Goal: Check status: Check status

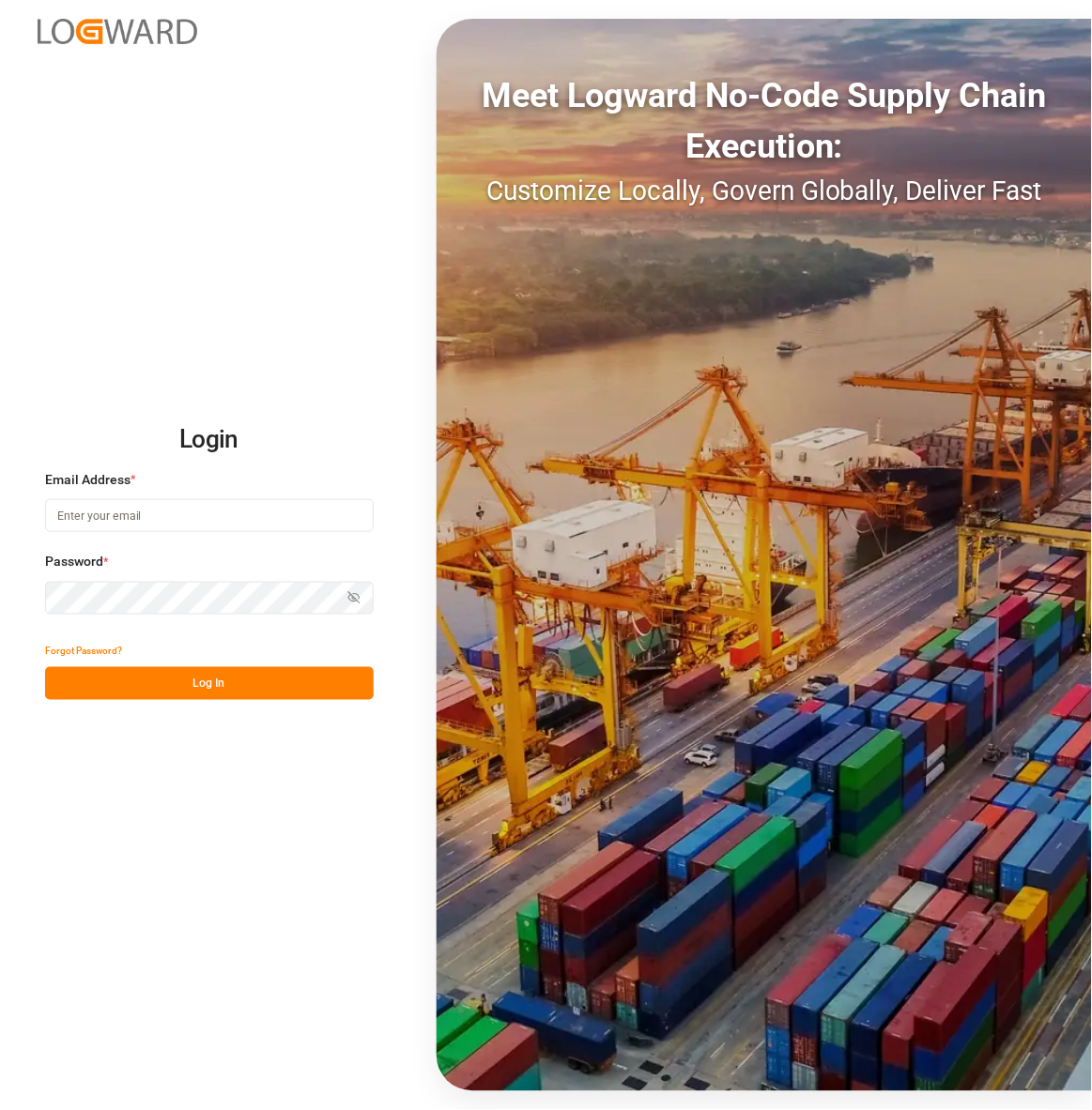
type input "[EMAIL_ADDRESS][DOMAIN_NAME]"
click at [221, 500] on input "[EMAIL_ADDRESS][DOMAIN_NAME]" at bounding box center [209, 515] width 329 height 33
click at [226, 681] on button "Log In" at bounding box center [209, 684] width 329 height 33
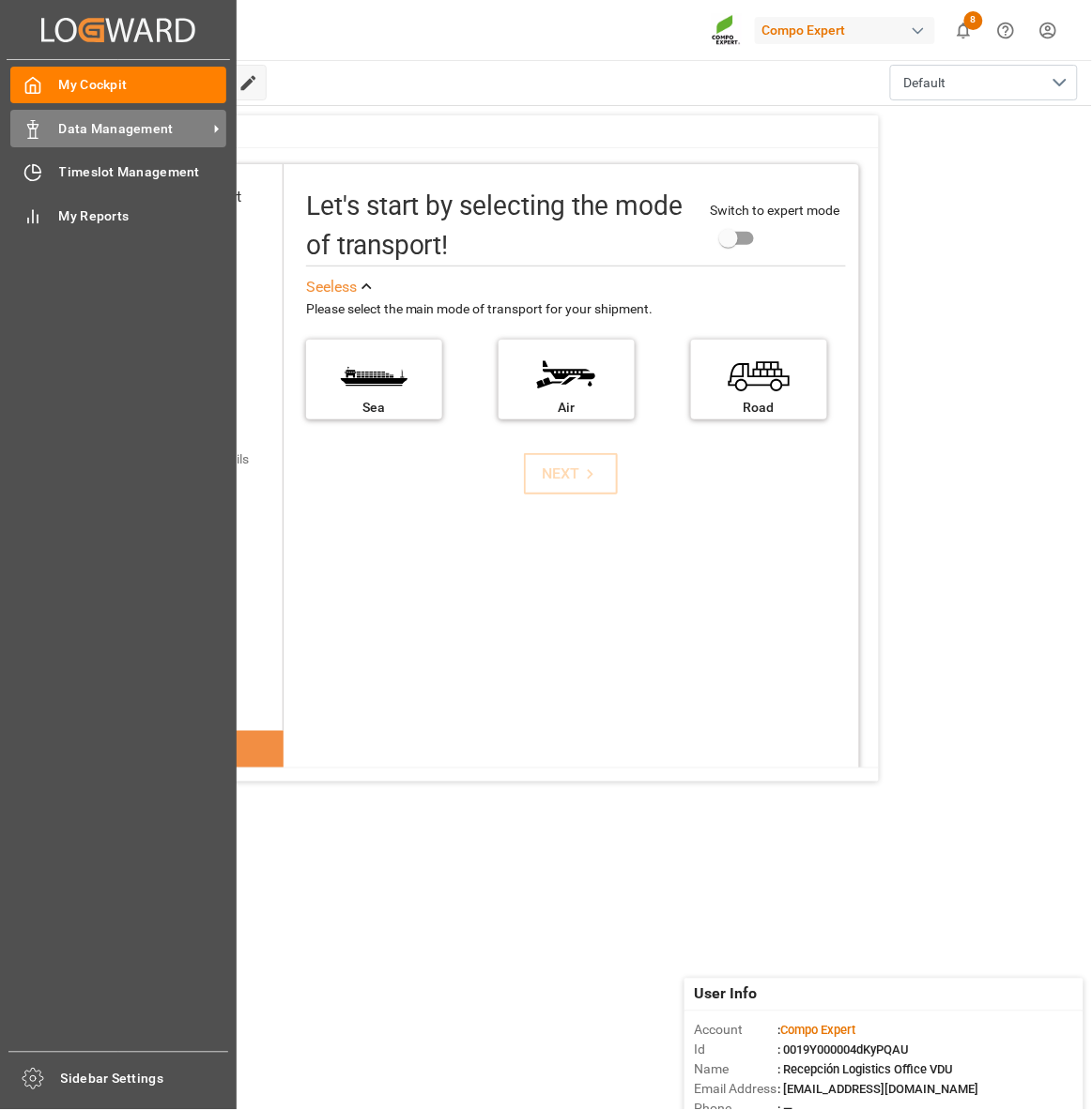
click at [33, 125] on polygon at bounding box center [36, 127] width 6 height 4
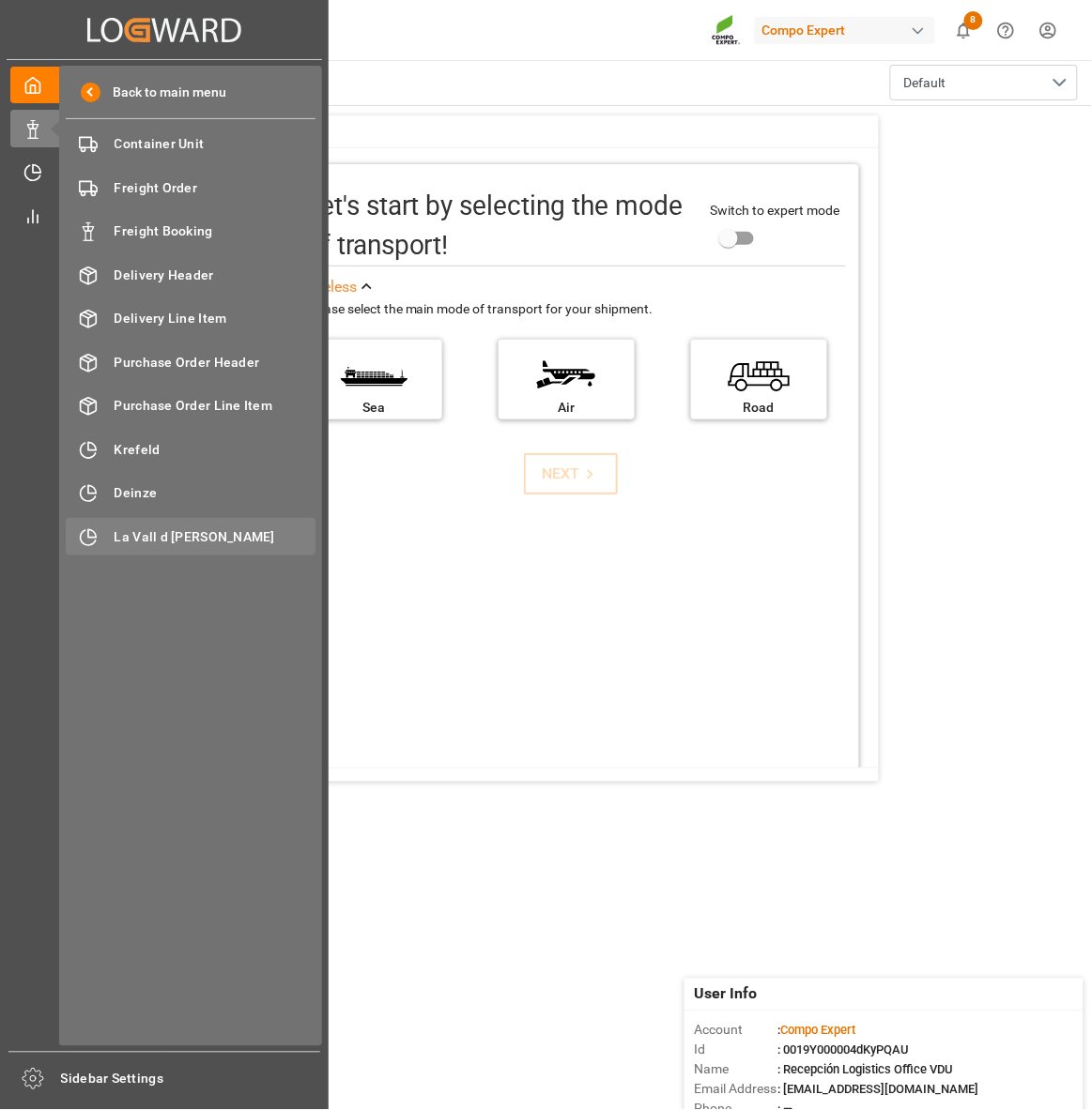
click at [216, 524] on div "La Vall d Uixo [GEOGRAPHIC_DATA]" at bounding box center [190, 537] width 250 height 37
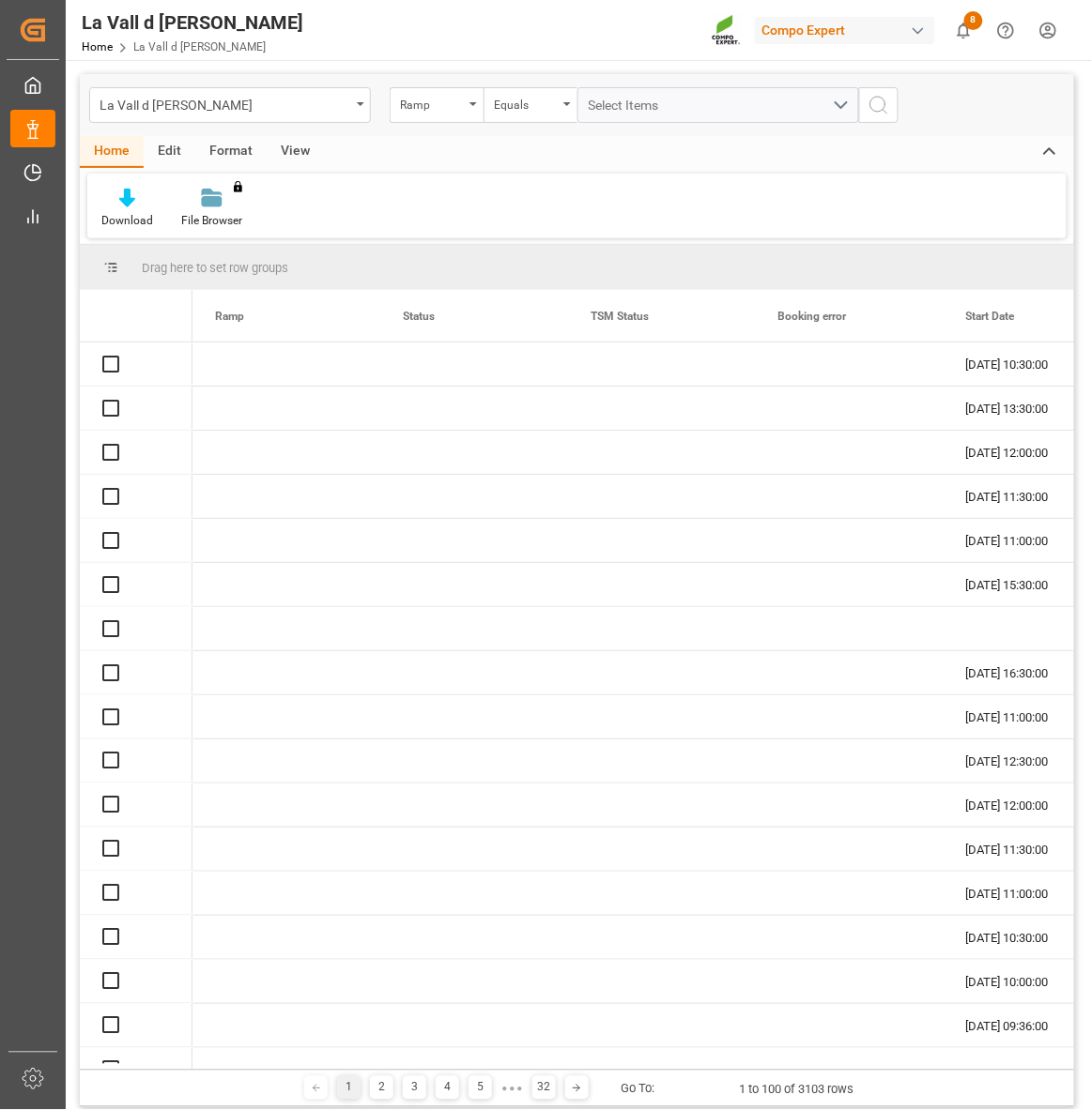
click at [292, 153] on div "View" at bounding box center [295, 151] width 57 height 32
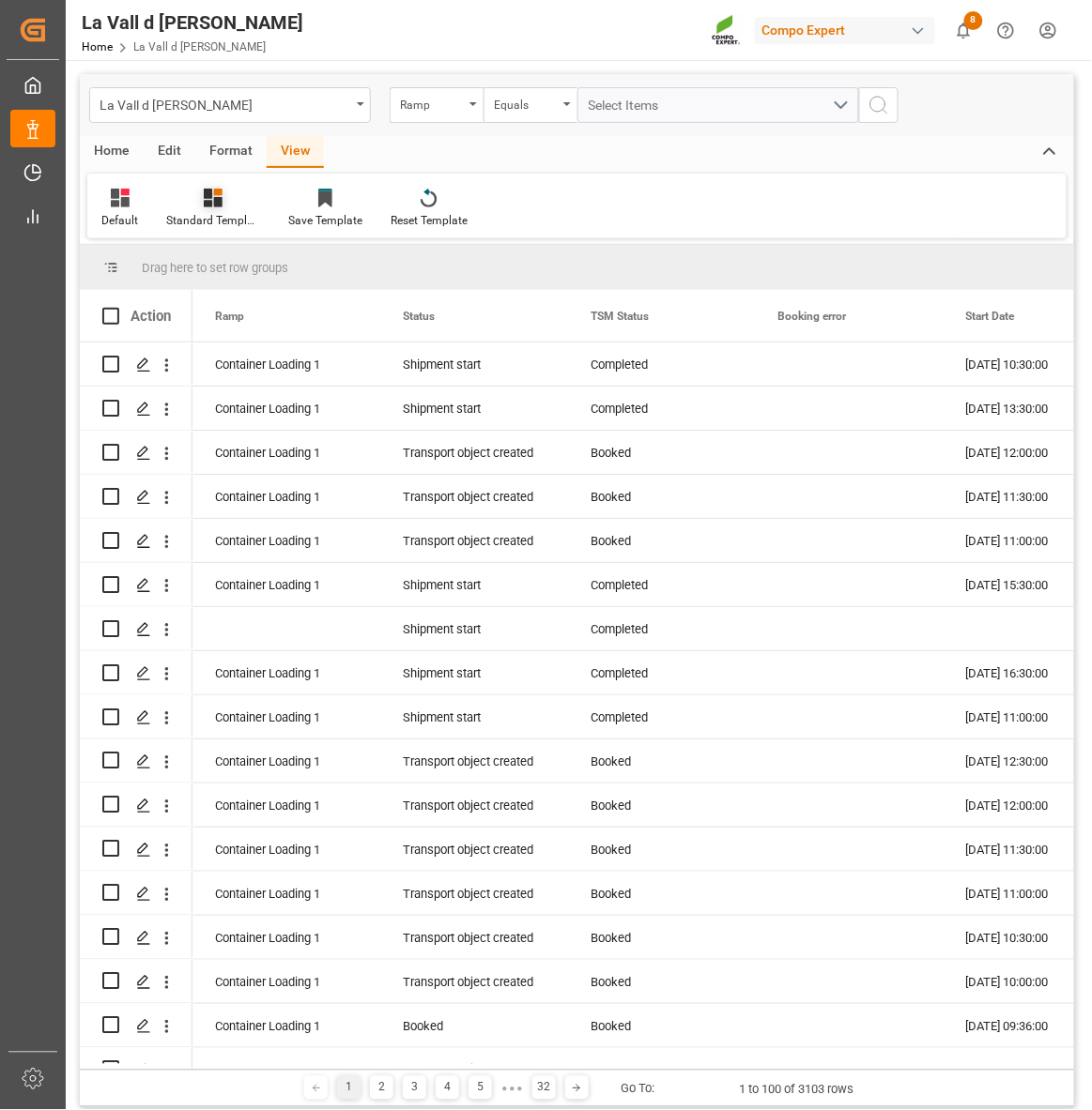
click at [222, 219] on div "Standard Templates" at bounding box center [212, 221] width 93 height 17
click at [235, 253] on div "VDU Overview Carretileros" at bounding box center [263, 265] width 183 height 39
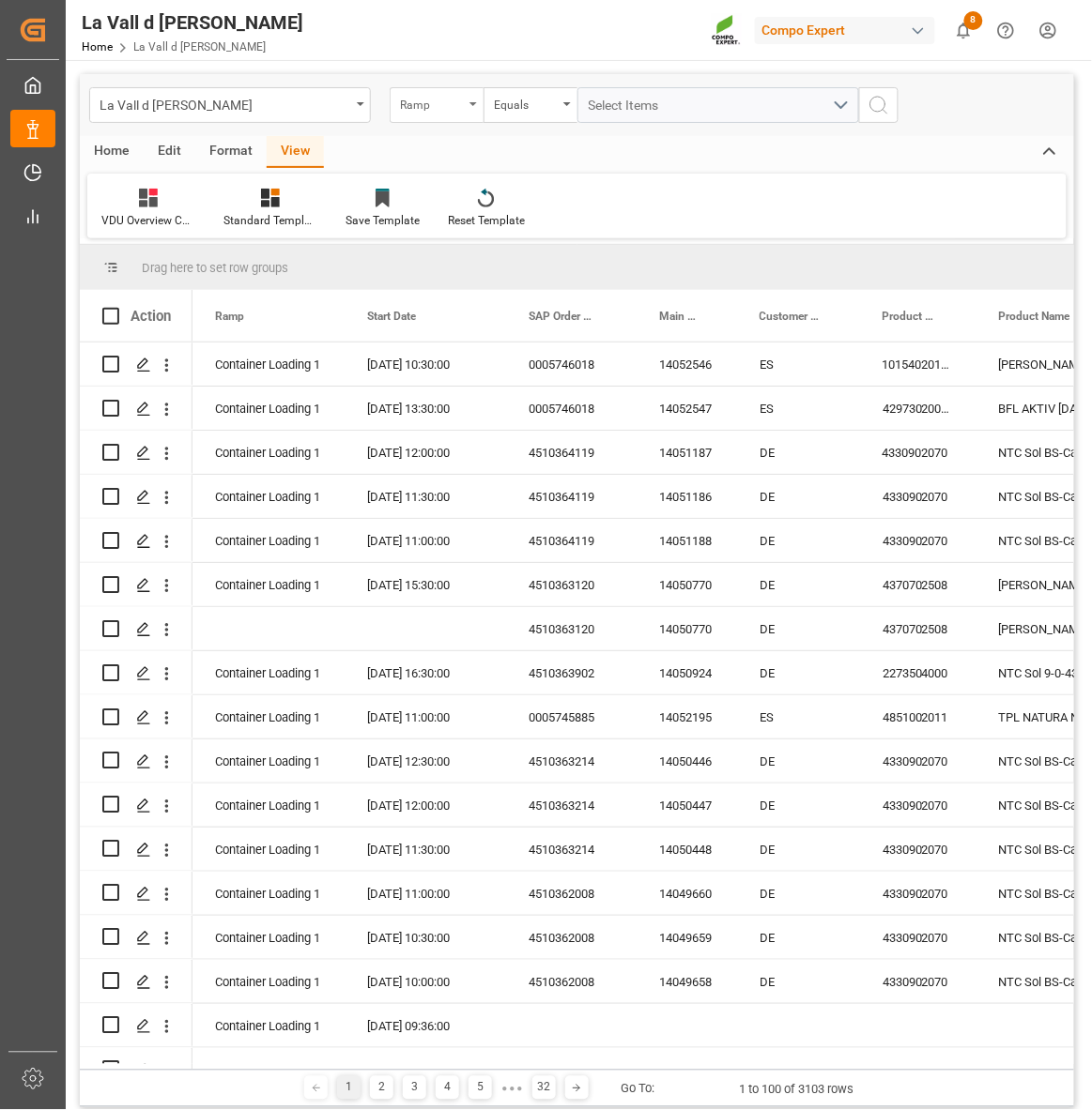
click at [413, 106] on div "Ramp" at bounding box center [432, 102] width 64 height 21
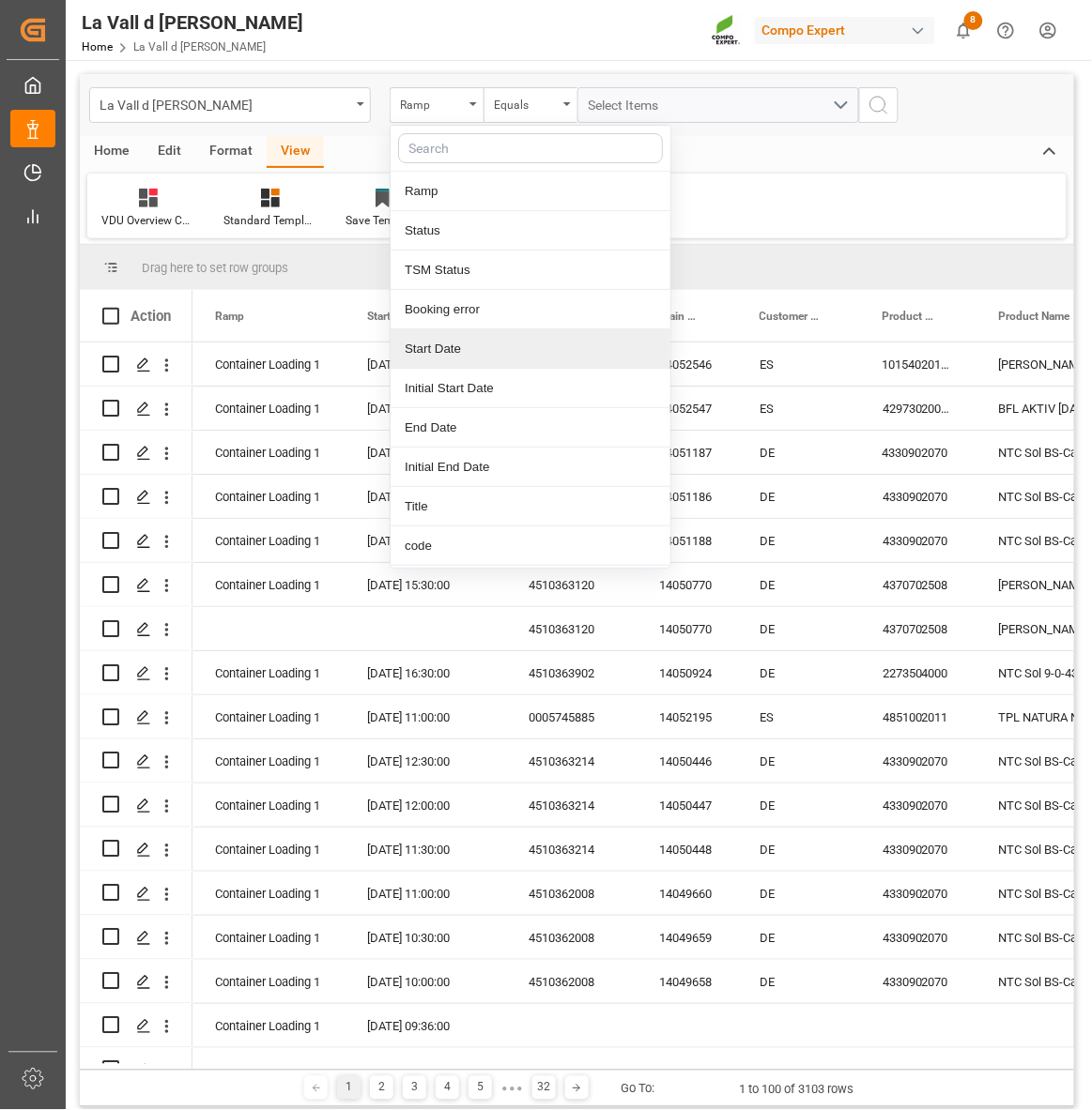
click at [442, 349] on div "Start Date" at bounding box center [530, 349] width 280 height 40
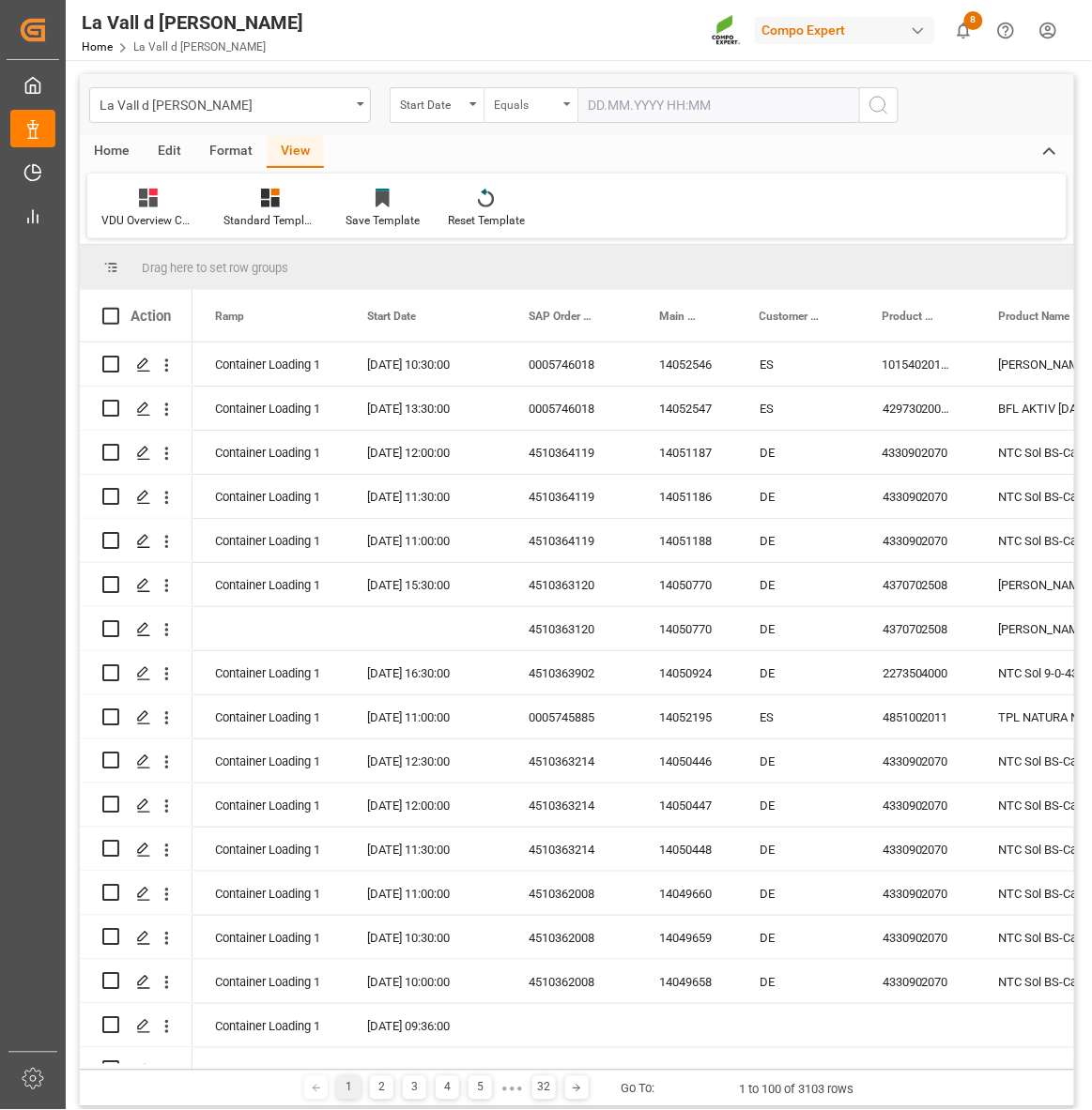
click at [499, 106] on div "Equals" at bounding box center [525, 102] width 64 height 21
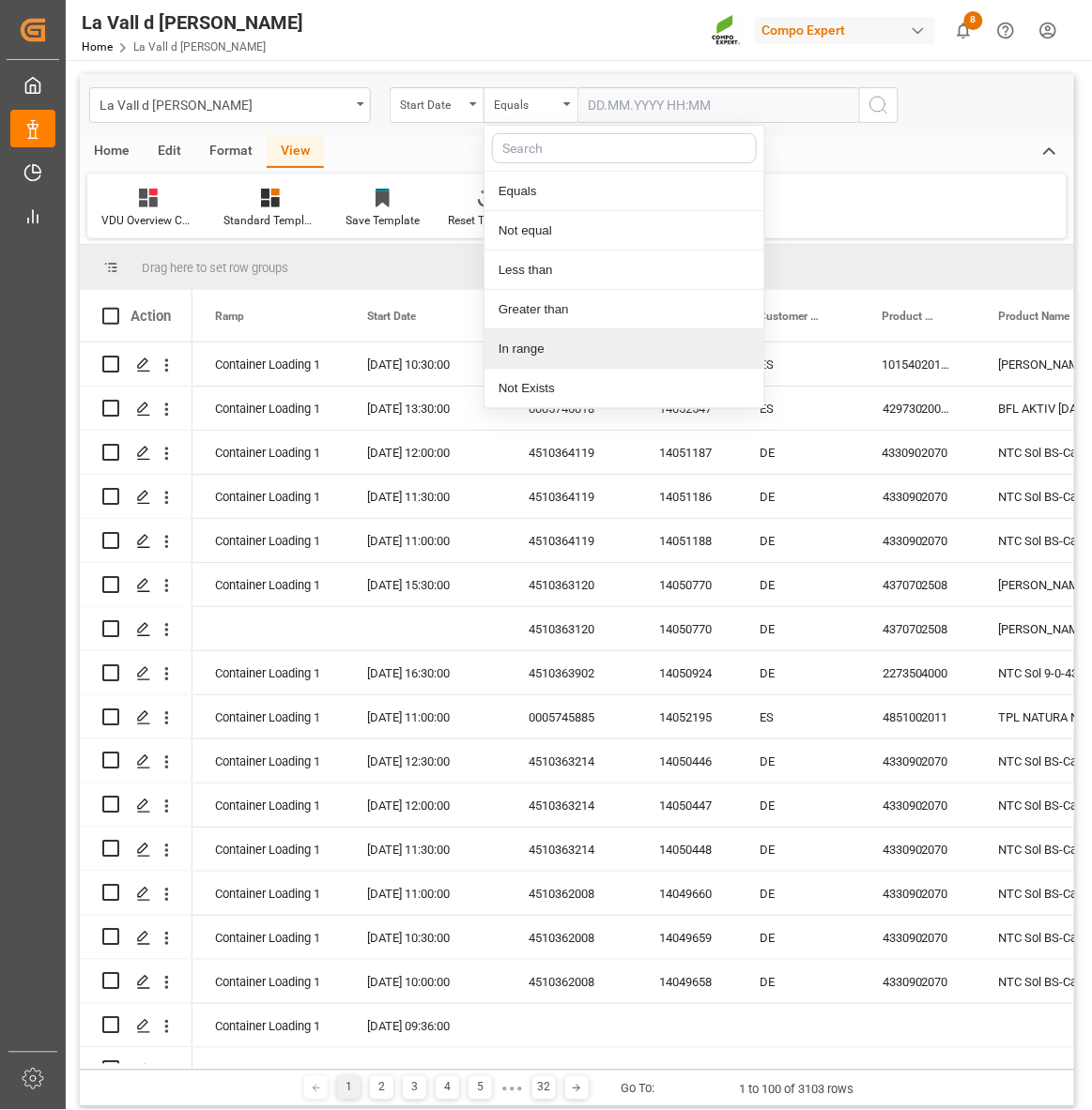
click at [507, 350] on div "In range" at bounding box center [625, 349] width 280 height 40
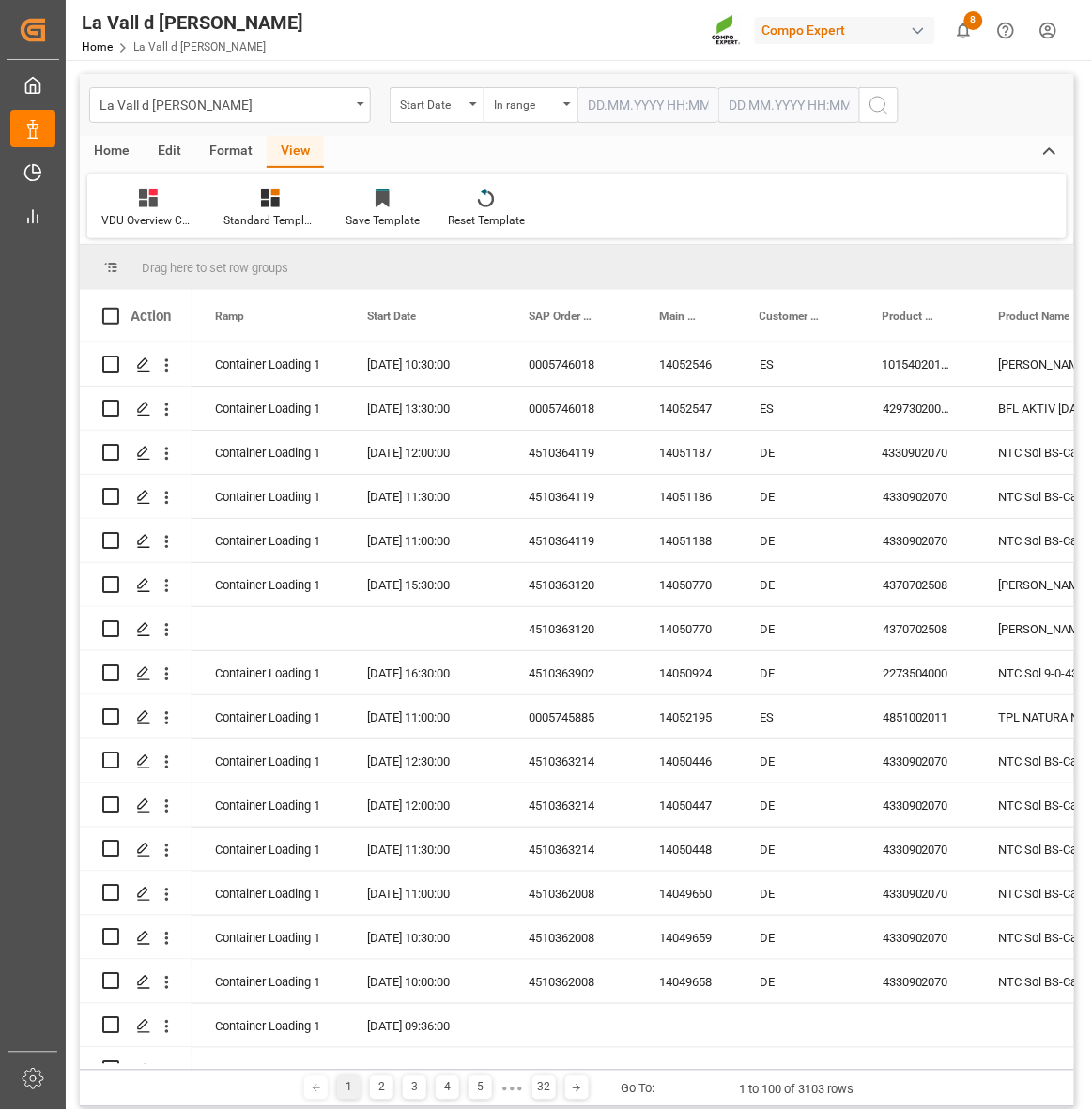
click at [672, 104] on input "text" at bounding box center [648, 105] width 141 height 36
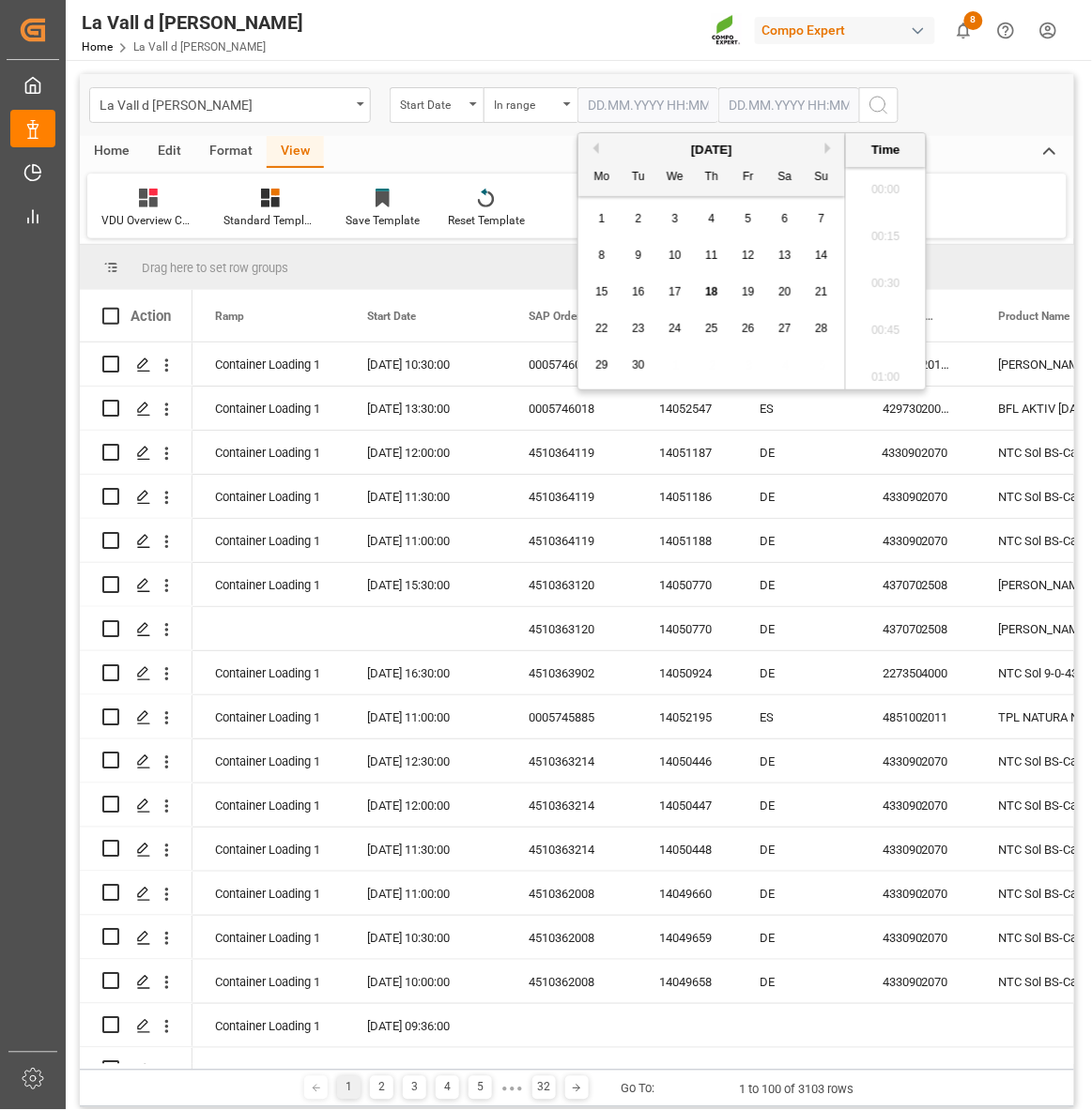
scroll to position [3150, 0]
click at [746, 378] on div "29 30 1 2 3 4 5" at bounding box center [712, 365] width 256 height 37
click at [741, 292] on span "19" at bounding box center [747, 292] width 13 height 13
type input "[DATE] 00:00"
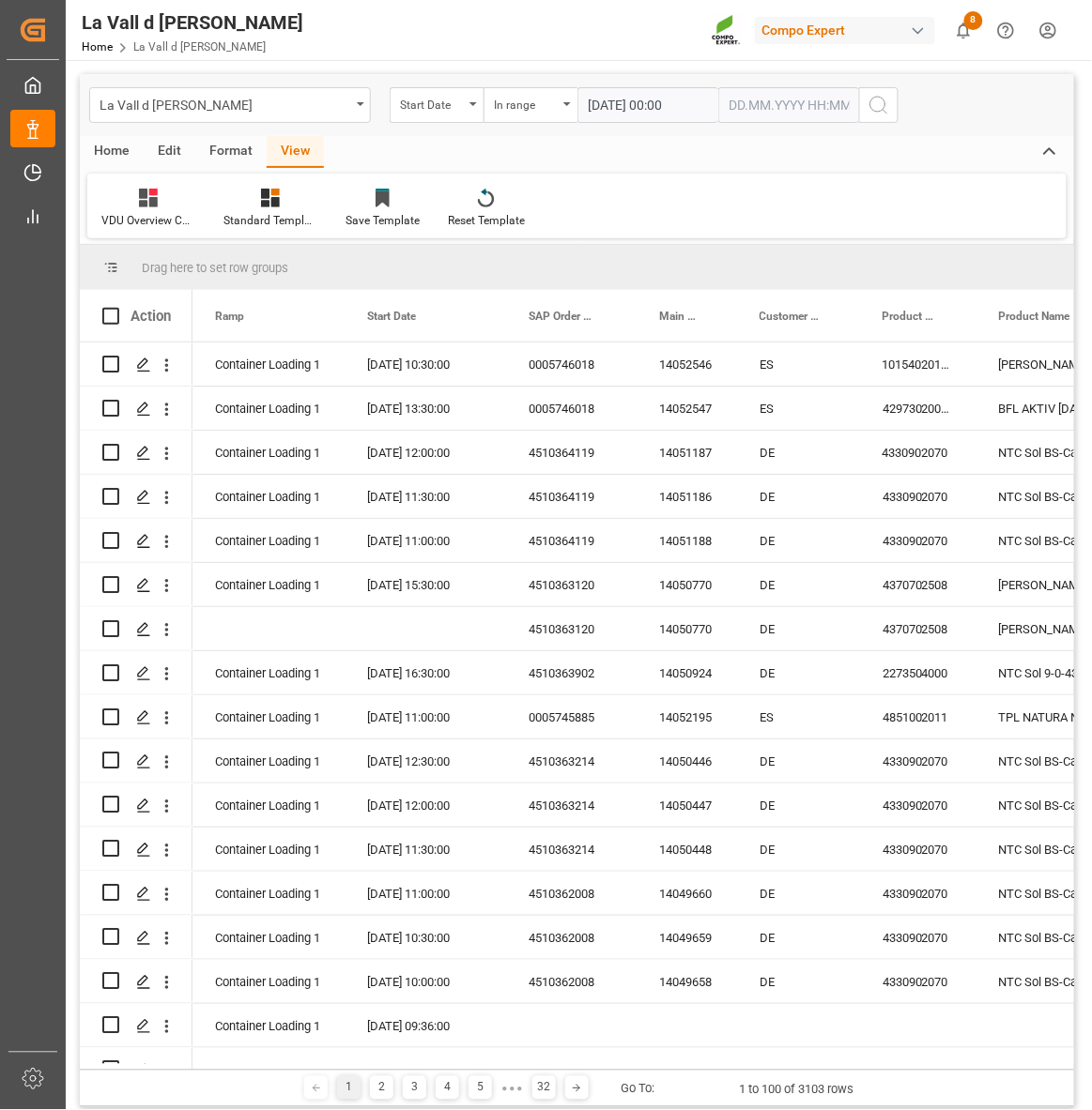
click at [1010, 227] on div "VDU Overview Carretileros Standard Templates Save Template Reset Template" at bounding box center [577, 205] width 979 height 65
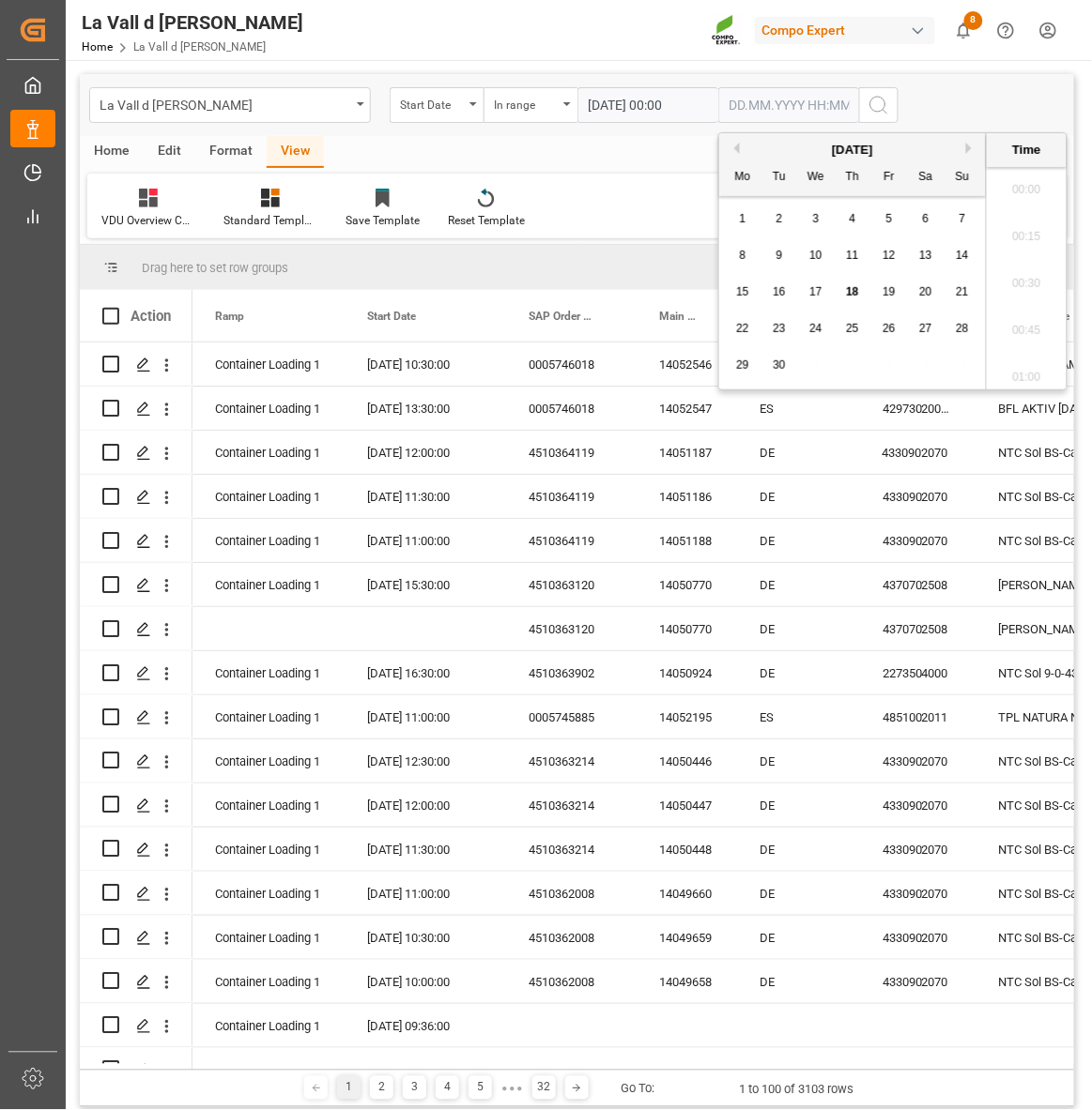
click at [846, 109] on input "text" at bounding box center [788, 105] width 141 height 36
click at [845, 371] on div "29 30 1 2 3 4 5" at bounding box center [853, 365] width 256 height 37
drag, startPoint x: 890, startPoint y: 291, endPoint x: 866, endPoint y: 278, distance: 27.3
click at [890, 288] on span "19" at bounding box center [889, 292] width 13 height 13
type input "[DATE] 00:00"
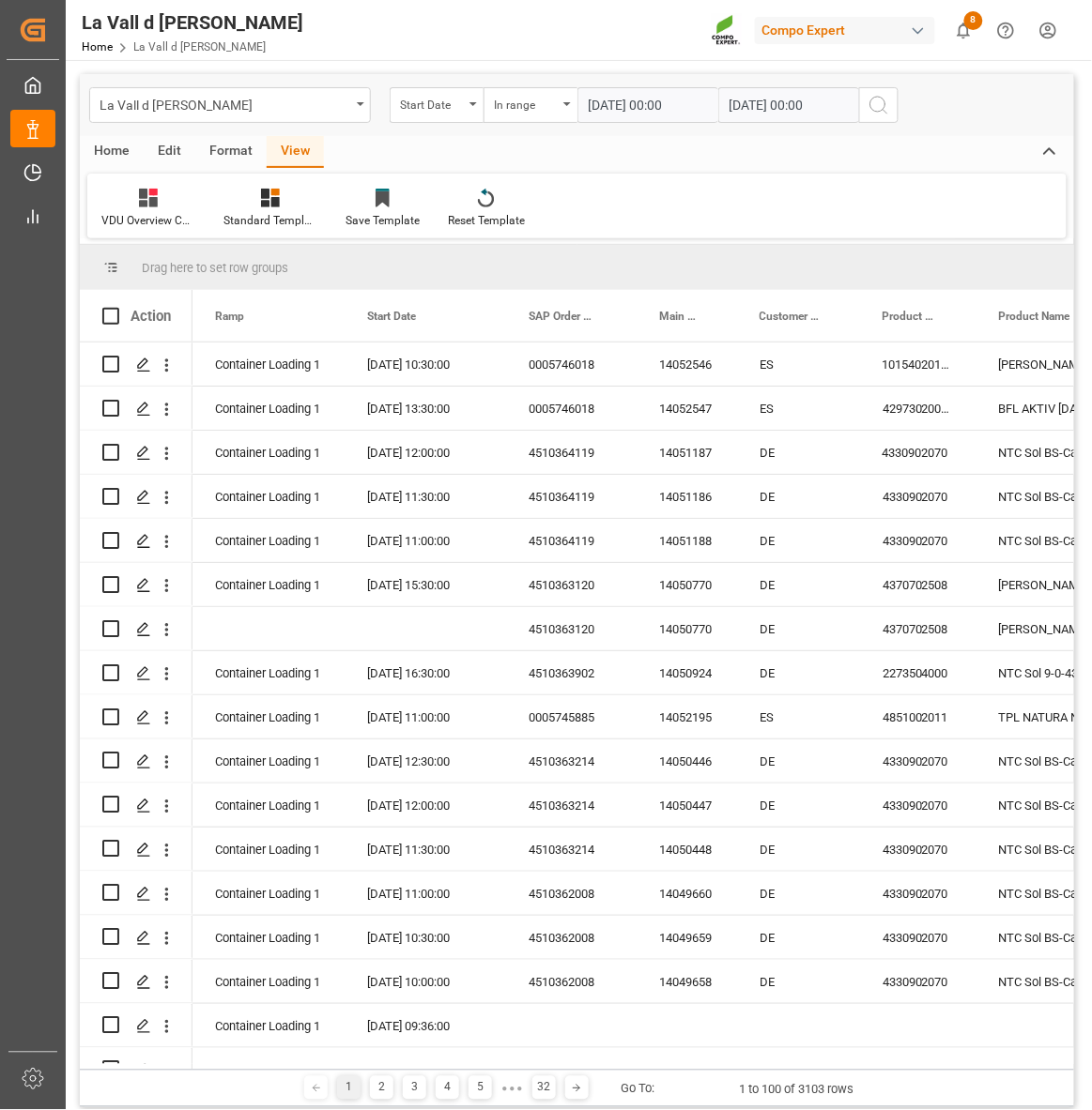
click at [878, 104] on icon "search button" at bounding box center [878, 104] width 22 height 22
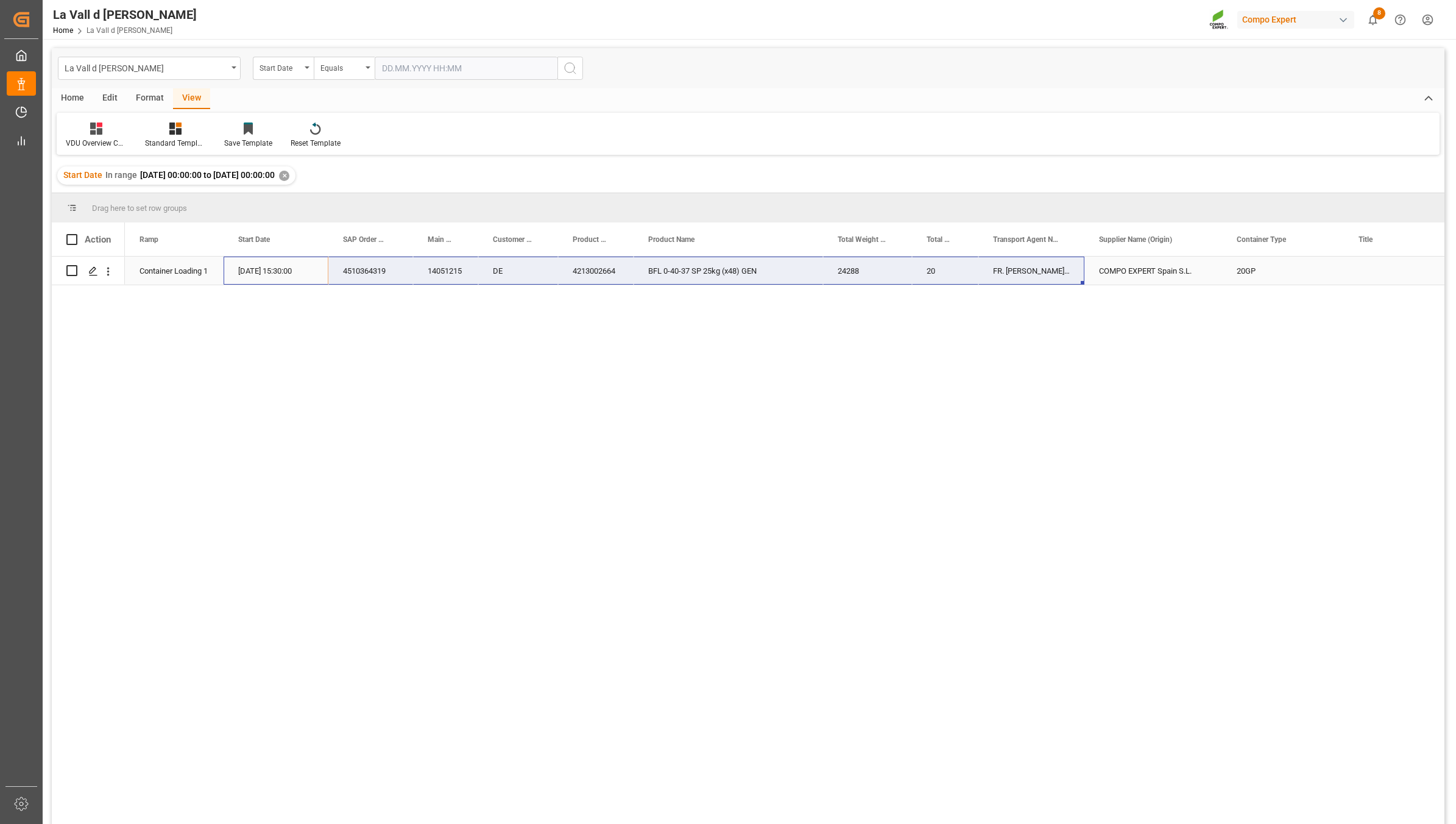
drag, startPoint x: 269, startPoint y: 272, endPoint x: 1023, endPoint y: 265, distance: 754.0
click at [399, 321] on span "Copy" at bounding box center [430, 318] width 95 height 23
